Goal: Task Accomplishment & Management: Use online tool/utility

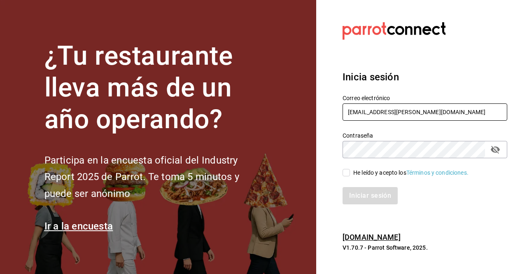
click at [500, 113] on input "[EMAIL_ADDRESS][PERSON_NAME][DOMAIN_NAME]" at bounding box center [425, 111] width 165 height 17
click at [381, 112] on input "hotaru.arcos@grupocosteno.com" at bounding box center [425, 111] width 165 height 17
click at [494, 150] on icon "passwordField" at bounding box center [496, 150] width 10 height 10
type input "payula.torres@grupocosteno.com"
click at [348, 175] on input "He leído y acepto los Términos y condiciones." at bounding box center [346, 172] width 7 height 7
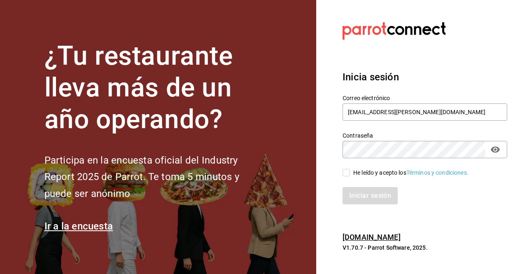
checkbox input "true"
click at [372, 196] on button "Iniciar sesión" at bounding box center [371, 195] width 56 height 17
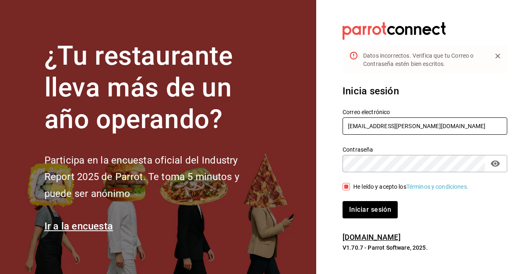
click at [356, 126] on input "payula.torres@grupocosteno.com" at bounding box center [425, 125] width 165 height 17
type input "paula.torres@grupocosteno.com"
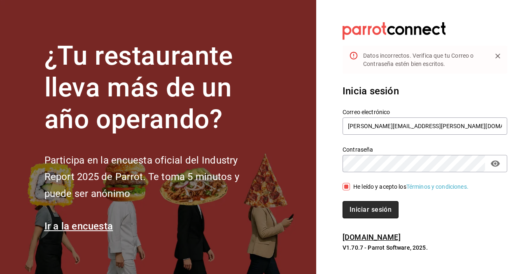
click at [358, 208] on button "Iniciar sesión" at bounding box center [371, 209] width 56 height 17
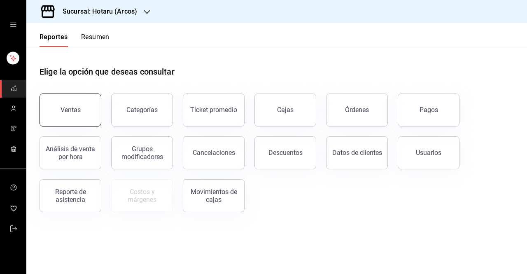
click at [80, 105] on button "Ventas" at bounding box center [71, 110] width 62 height 33
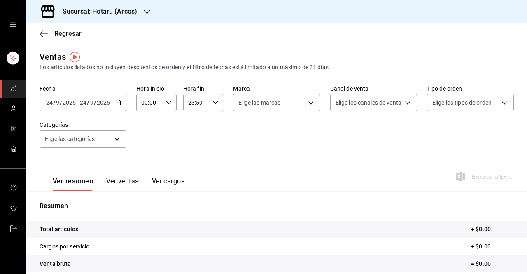
click at [119, 101] on \(Stroke\) "button" at bounding box center [118, 103] width 5 height 5
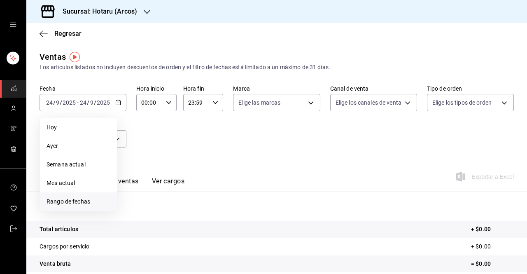
click at [69, 201] on span "Rango de fechas" at bounding box center [79, 201] width 64 height 9
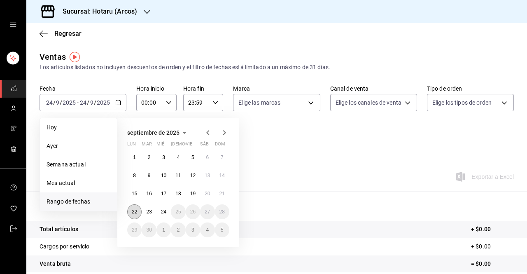
click at [135, 212] on abbr "22" at bounding box center [134, 212] width 5 height 6
click at [163, 212] on abbr "24" at bounding box center [163, 212] width 5 height 6
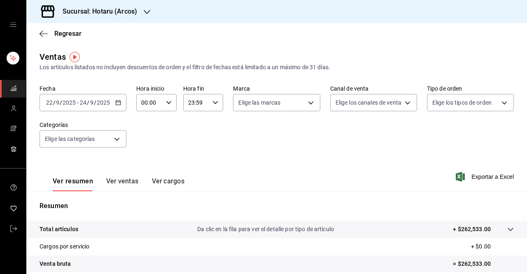
click at [119, 103] on icon "button" at bounding box center [118, 103] width 6 height 6
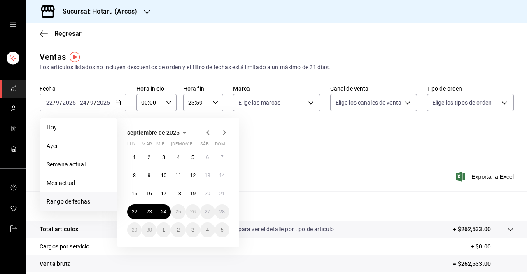
click at [167, 103] on icon "button" at bounding box center [169, 103] width 6 height 6
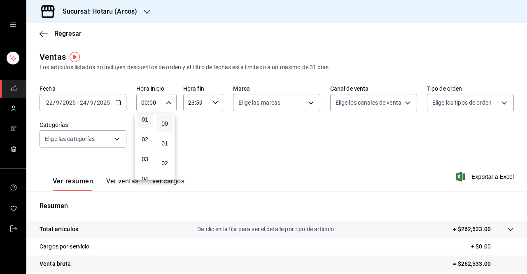
scroll to position [24, 0]
click at [145, 157] on span "03" at bounding box center [145, 158] width 7 height 7
type input "03:00"
click at [164, 119] on button "00" at bounding box center [165, 123] width 16 height 16
click at [213, 102] on div at bounding box center [263, 137] width 527 height 274
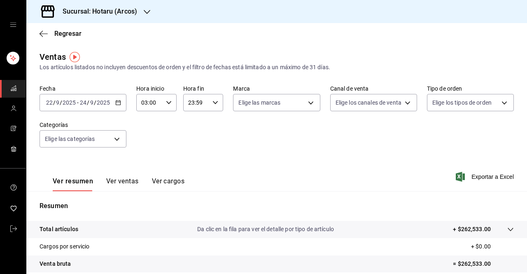
click at [213, 102] on icon "button" at bounding box center [216, 103] width 6 height 6
click at [190, 162] on span "05" at bounding box center [191, 162] width 7 height 7
click at [215, 122] on button "00" at bounding box center [211, 123] width 16 height 16
type input "05:00"
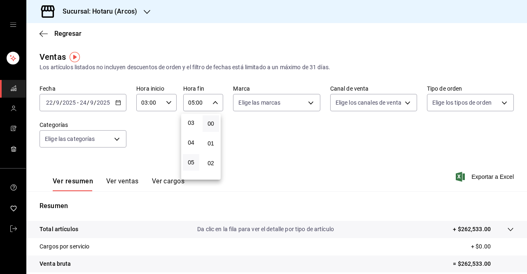
click at [308, 103] on div at bounding box center [263, 137] width 527 height 274
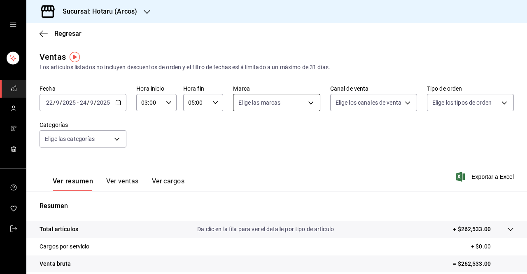
click at [308, 103] on body "Sucursal: Hotaru (Arcos) Regresar Ventas Los artículos listados no incluyen des…" at bounding box center [263, 137] width 527 height 274
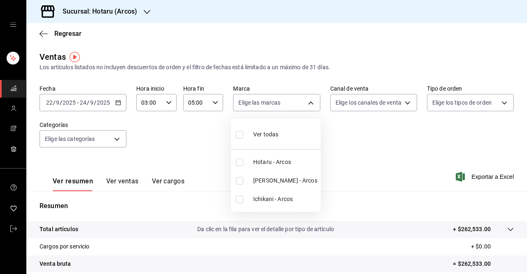
click at [259, 133] on span "Ver todas" at bounding box center [265, 134] width 25 height 9
type input "63fd3758-a1b5-4c03-9065-df3279ac1636,22e90613-d08a-4757-a76e-a905fd2e086b,00e97…"
checkbox input "true"
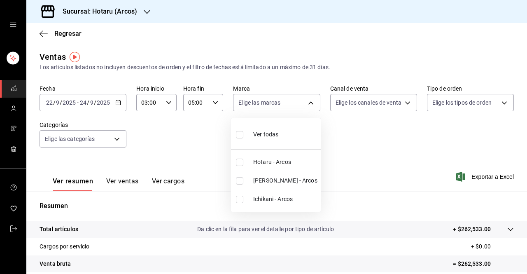
checkbox input "true"
click at [387, 169] on div at bounding box center [263, 137] width 527 height 274
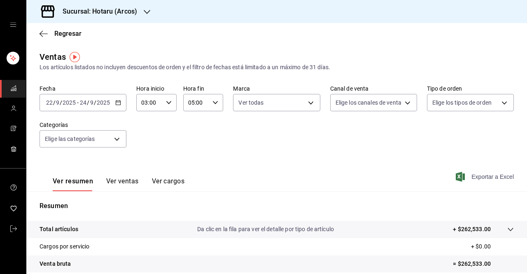
click at [489, 178] on span "Exportar a Excel" at bounding box center [486, 177] width 56 height 10
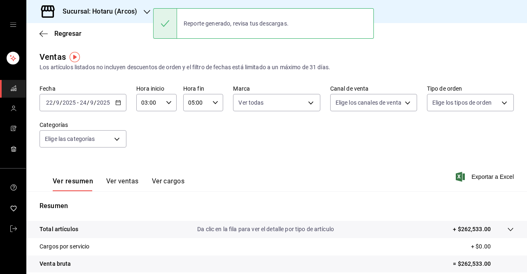
click at [144, 10] on icon "button" at bounding box center [147, 12] width 7 height 7
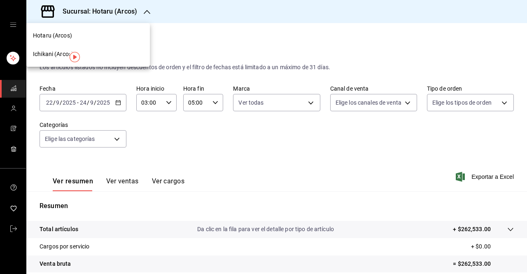
click at [50, 53] on span "Ichikani (Arcos)" at bounding box center [53, 54] width 41 height 9
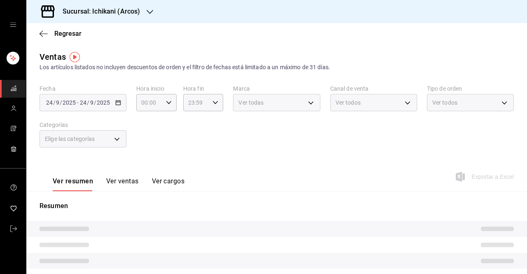
type input "03:00"
type input "05:00"
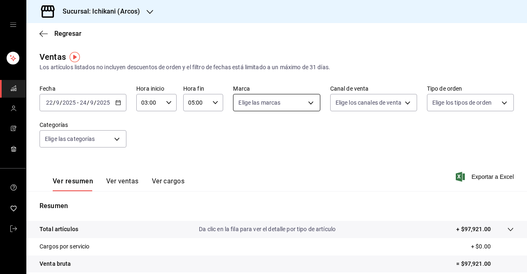
click at [309, 104] on body "Sucursal: Ichikani (Arcos) Regresar Ventas Los artículos listados no incluyen d…" at bounding box center [263, 137] width 527 height 274
click at [260, 137] on span "Ver todas" at bounding box center [265, 134] width 25 height 9
type input "5b36b593-4404-40a8-ab52-4e9fd09f90e2"
checkbox input "true"
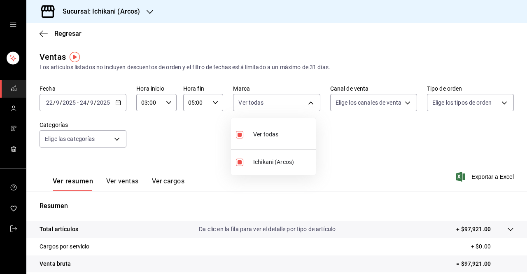
click at [391, 170] on div at bounding box center [263, 137] width 527 height 274
click at [314, 102] on body "Sucursal: Ichikani (Arcos) Regresar Ventas Los artículos listados no incluyen d…" at bounding box center [263, 137] width 527 height 274
click at [359, 119] on div at bounding box center [263, 137] width 527 height 274
click at [487, 176] on span "Exportar a Excel" at bounding box center [486, 177] width 56 height 10
click at [11, 232] on span "mailbox folders" at bounding box center [13, 229] width 7 height 11
